Goal: Information Seeking & Learning: Learn about a topic

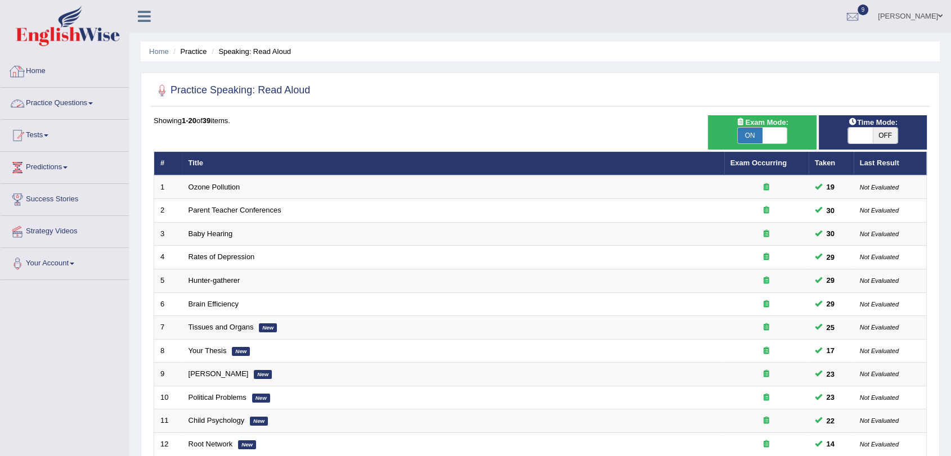
click at [87, 105] on link "Practice Questions" at bounding box center [65, 102] width 128 height 28
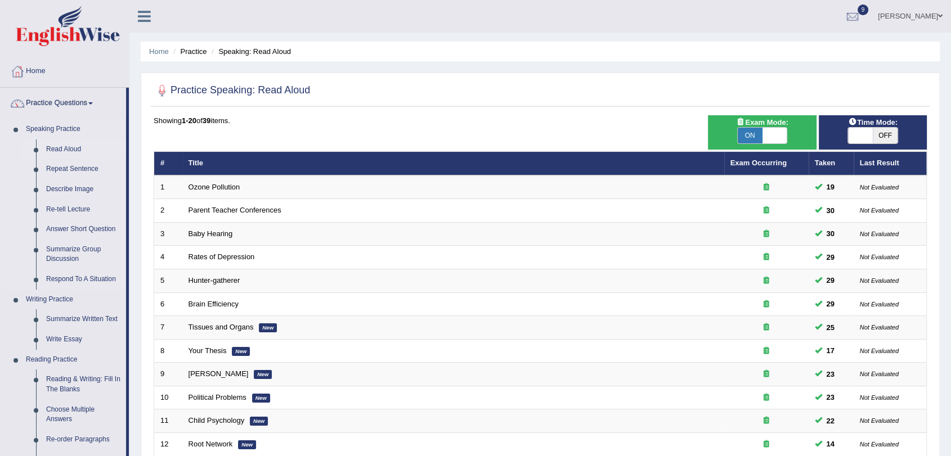
click at [63, 148] on link "Read Aloud" at bounding box center [83, 149] width 85 height 20
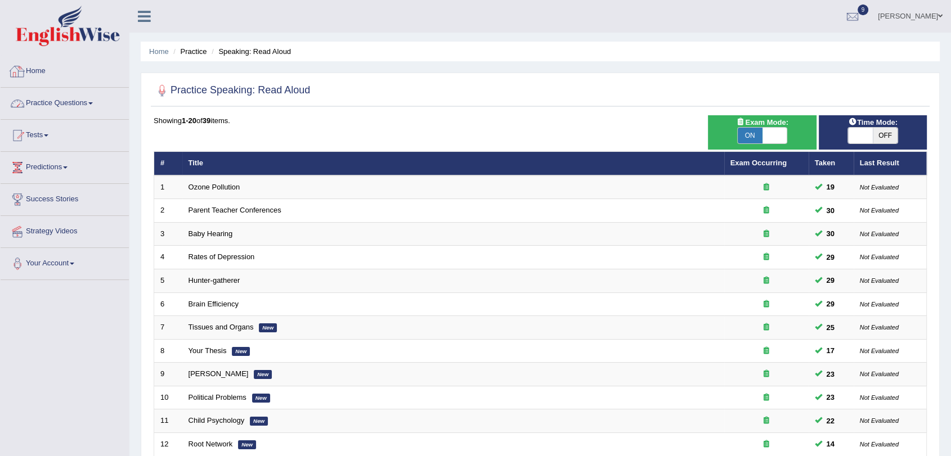
click at [71, 100] on link "Practice Questions" at bounding box center [65, 102] width 128 height 28
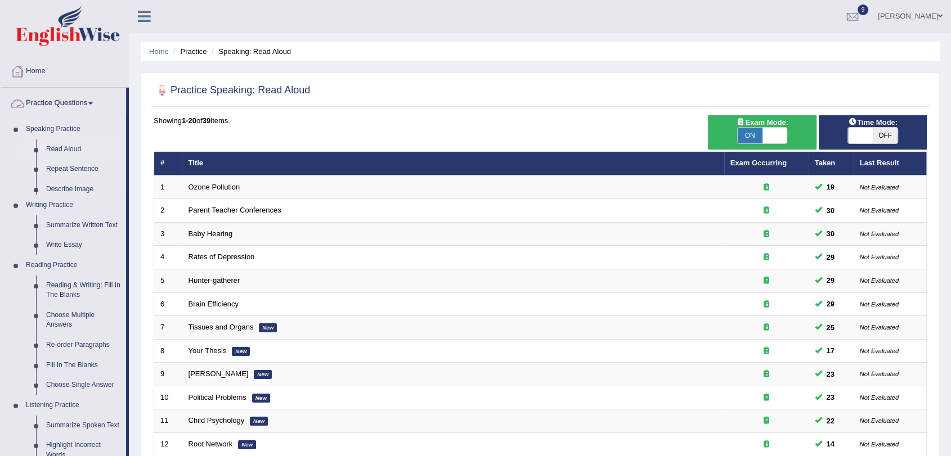
click at [78, 137] on link "Speaking Practice" at bounding box center [73, 129] width 105 height 20
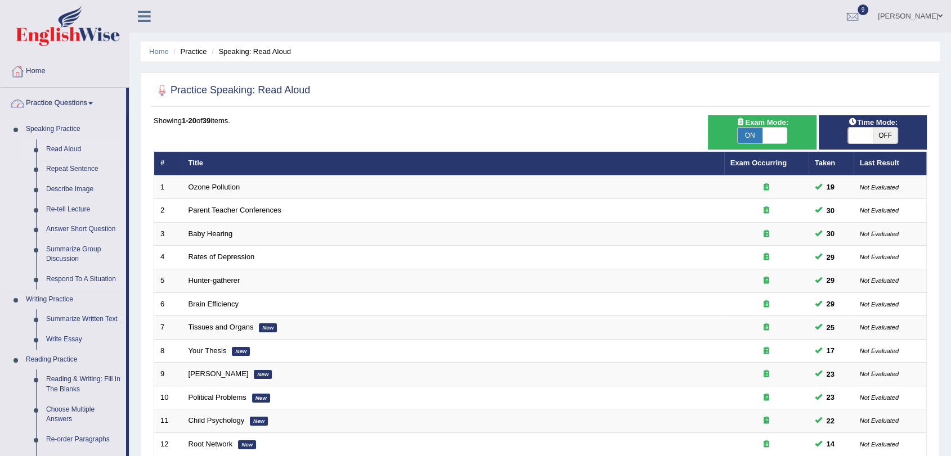
click at [55, 154] on link "Read Aloud" at bounding box center [83, 149] width 85 height 20
